Goal: Transaction & Acquisition: Purchase product/service

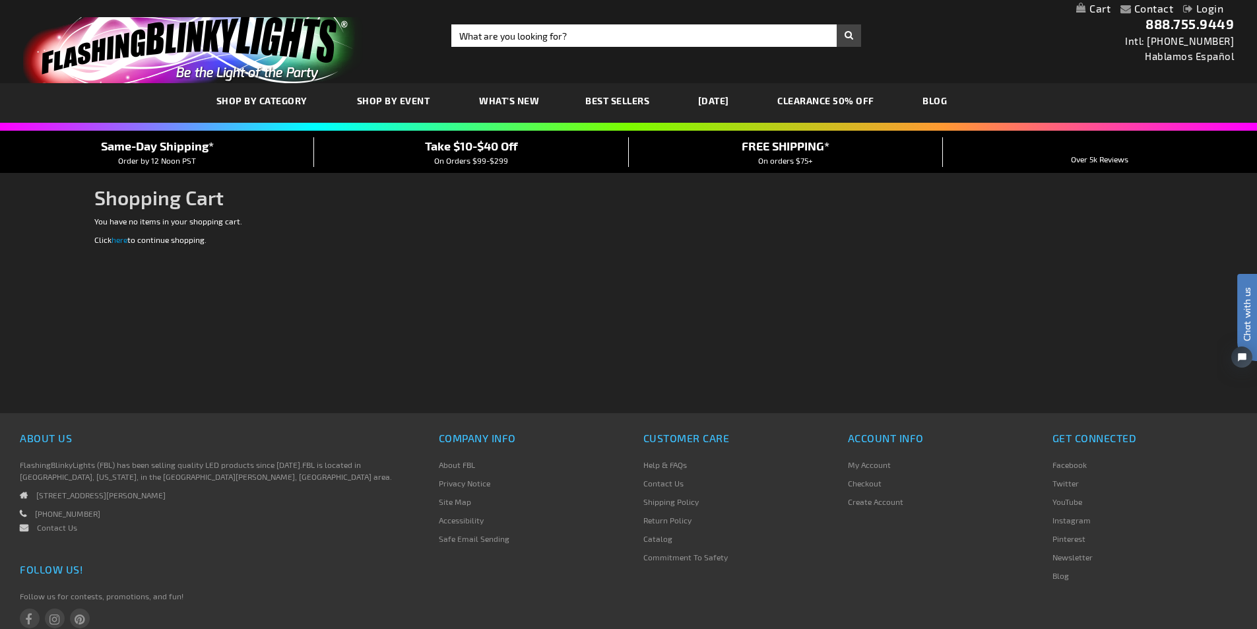
type input "[EMAIL_ADDRESS][DOMAIN_NAME]"
click at [1101, 9] on link "My Cart" at bounding box center [1093, 9] width 34 height 13
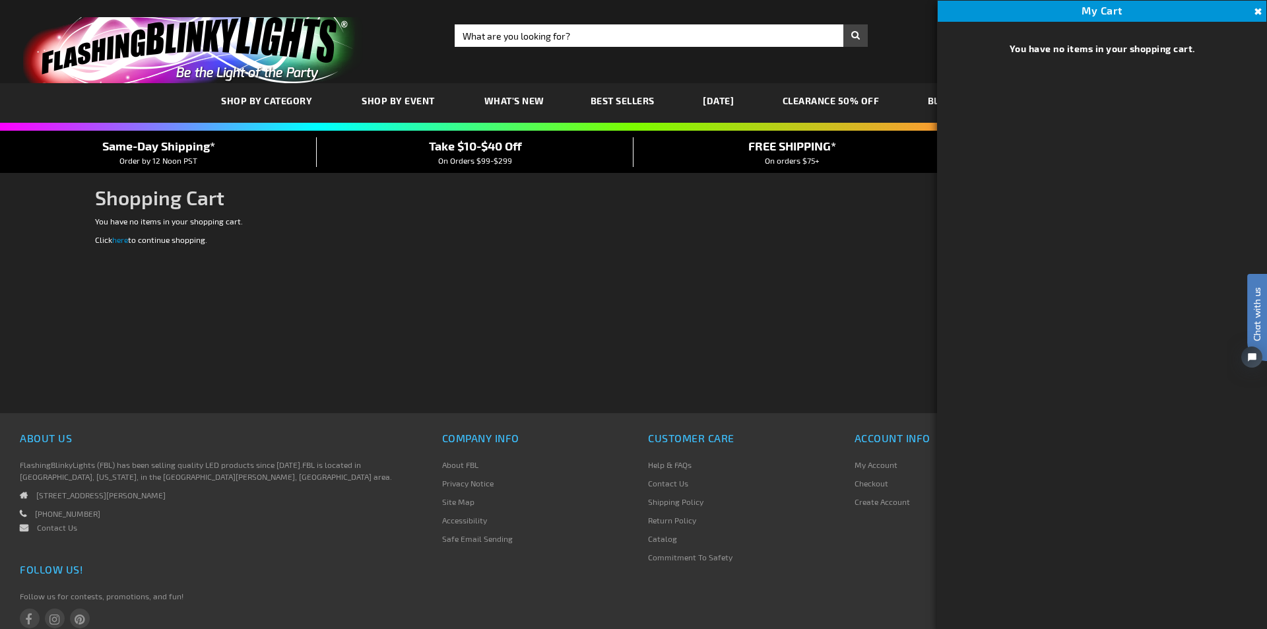
click at [877, 268] on div "Checkout as a new customer Creating an account has many benefits: See order and…" at bounding box center [633, 314] width 1077 height 198
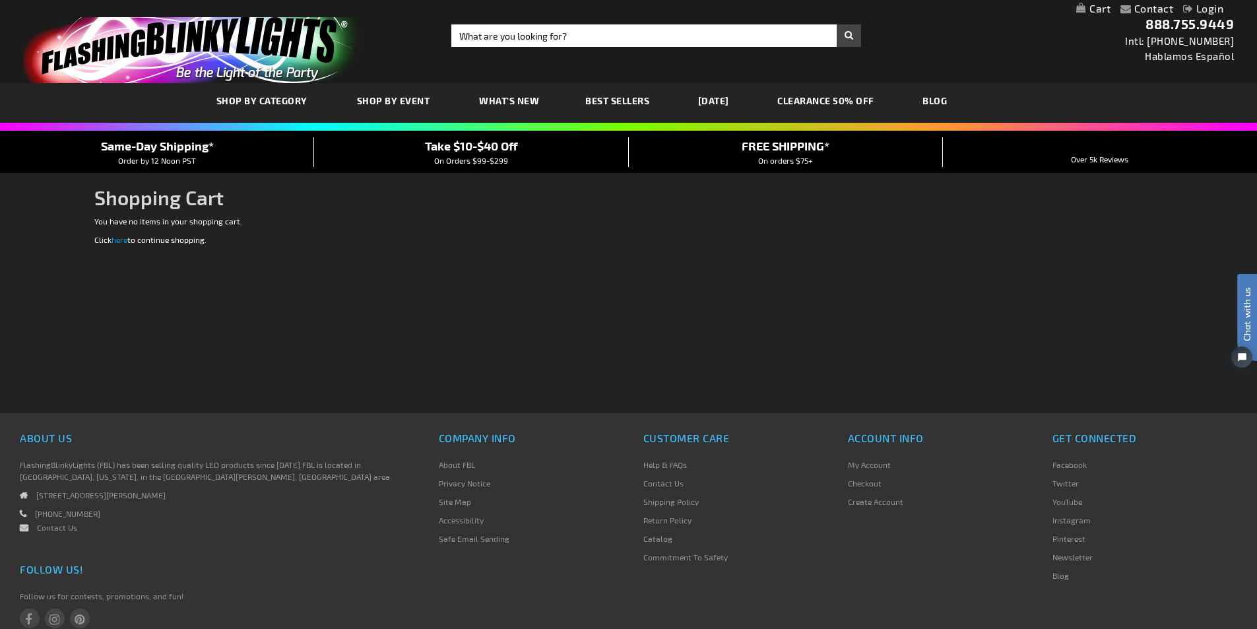
click at [1208, 13] on link "Login" at bounding box center [1203, 8] width 40 height 13
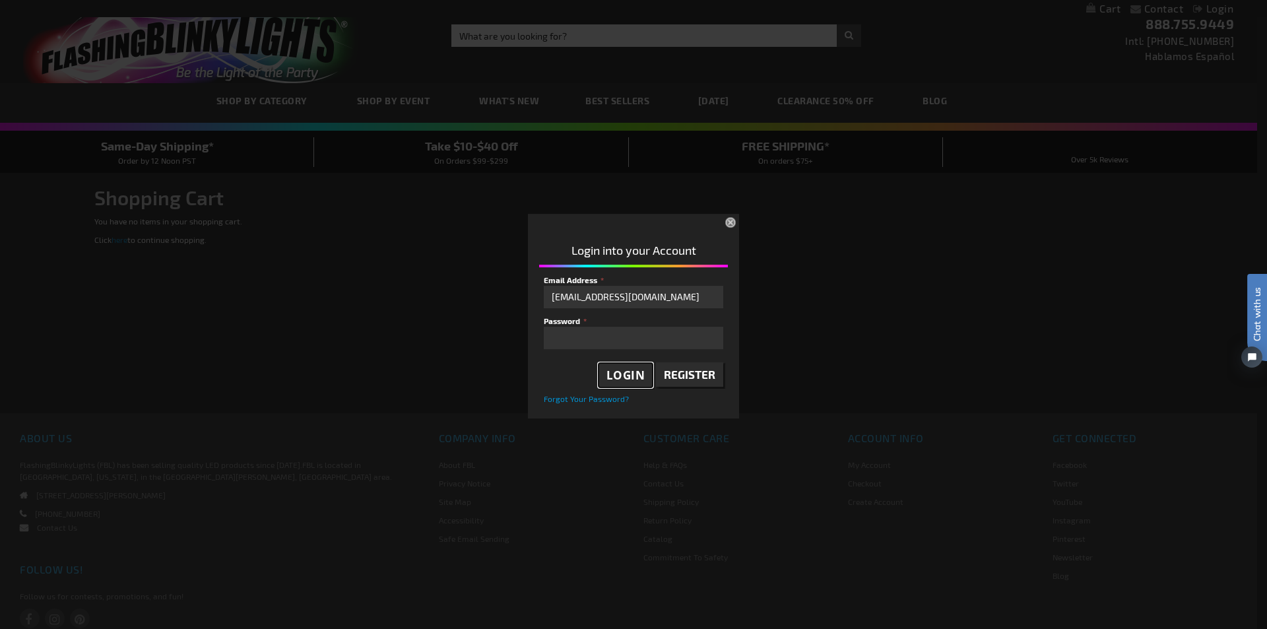
click at [628, 377] on span "Login" at bounding box center [626, 375] width 39 height 15
